Goal: Find specific page/section: Find specific page/section

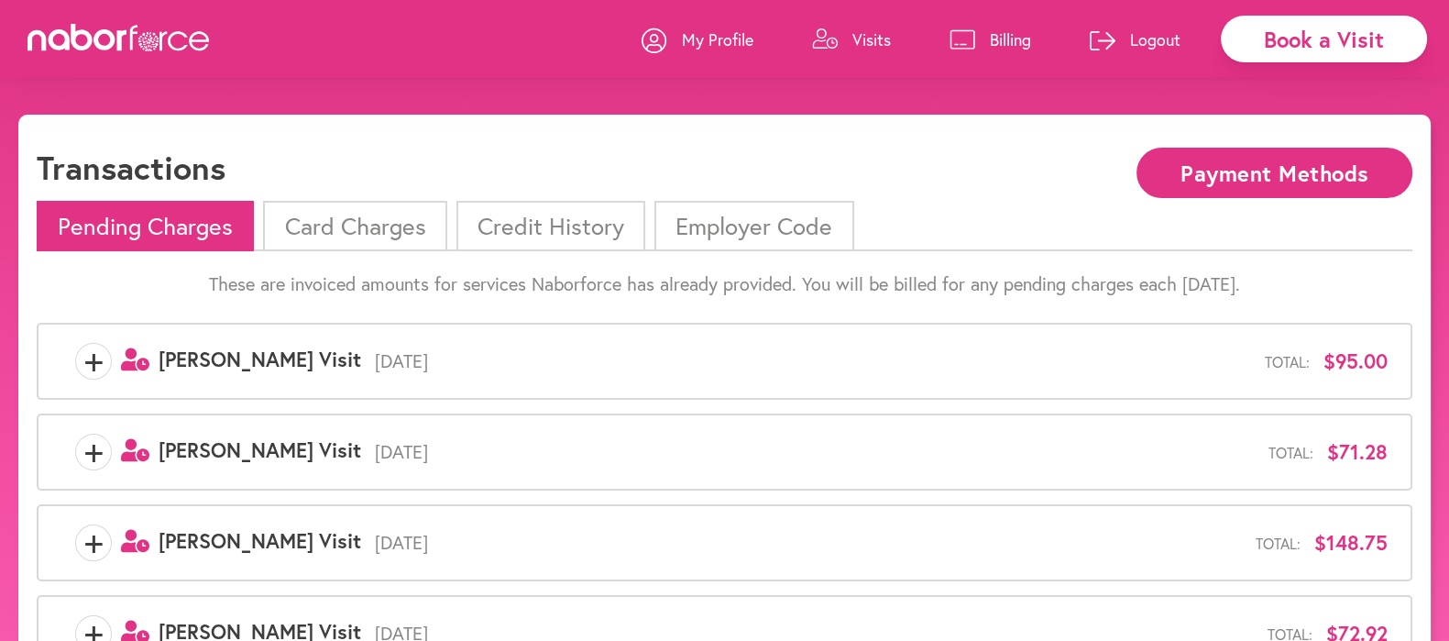
click at [865, 35] on p "Visits" at bounding box center [872, 39] width 39 height 22
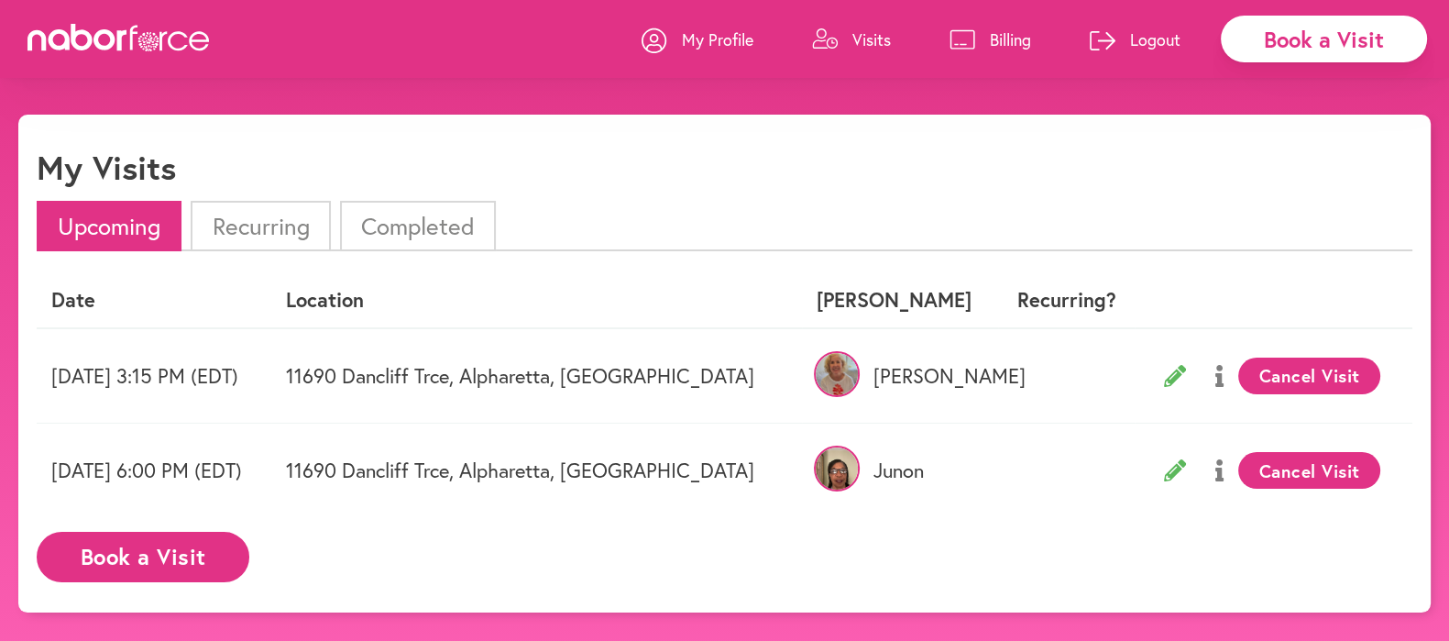
click at [1002, 39] on p "Billing" at bounding box center [1010, 39] width 41 height 22
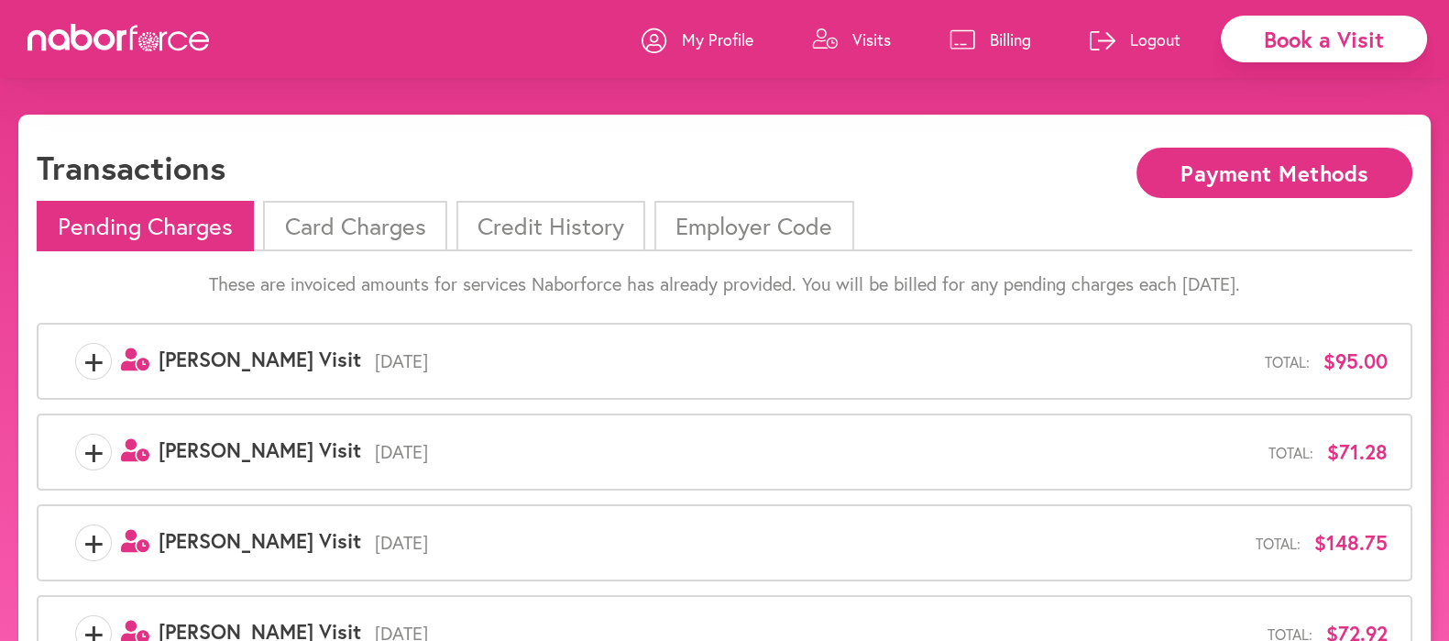
click at [862, 38] on p "Visits" at bounding box center [872, 39] width 39 height 22
